Goal: Information Seeking & Learning: Find specific fact

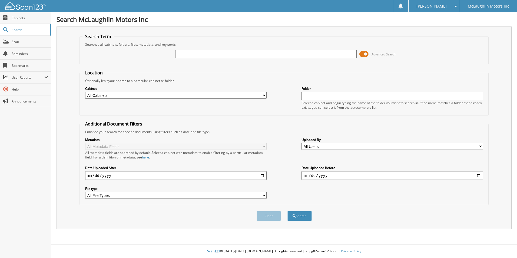
click at [211, 51] on input "text" at bounding box center [266, 54] width 182 height 8
type input "2574119"
click at [288, 211] on button "Search" at bounding box center [300, 216] width 24 height 10
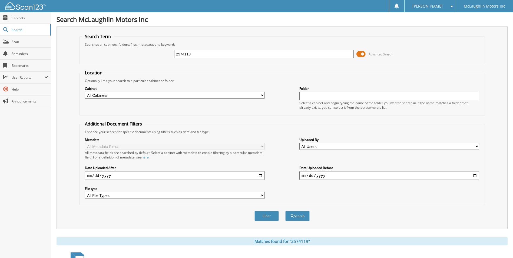
scroll to position [74, 0]
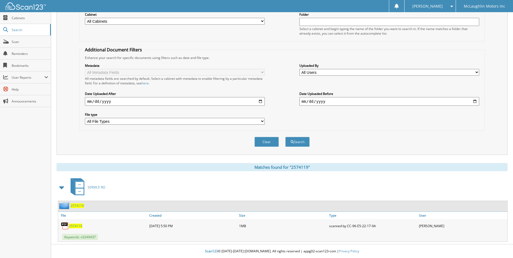
click at [79, 226] on span "2574119" at bounding box center [75, 226] width 13 height 5
